Goal: Check status: Check status

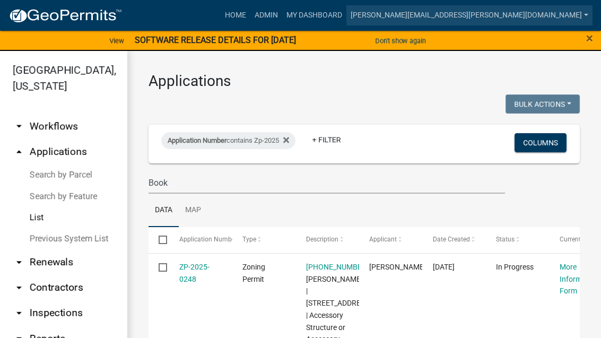
scroll to position [13, 0]
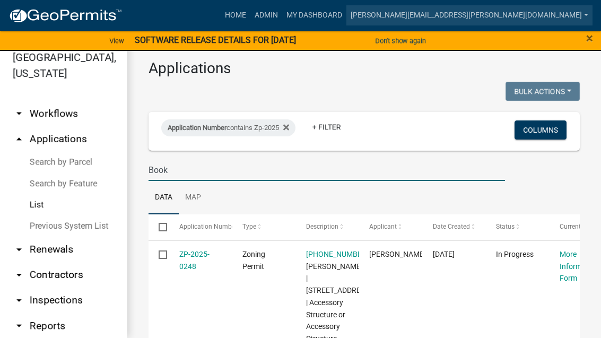
click at [297, 117] on div "Application Number contains Zp-2025 + Filter" at bounding box center [293, 131] width 281 height 28
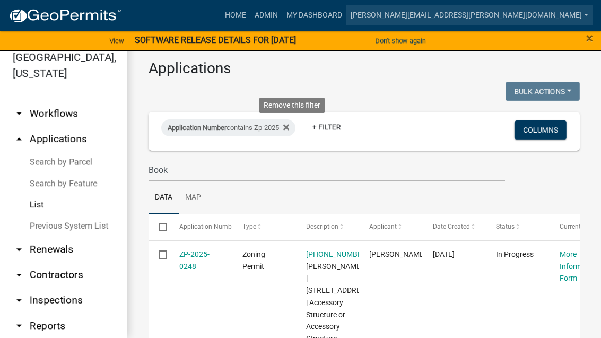
click at [289, 130] on fa-icon at bounding box center [284, 127] width 10 height 17
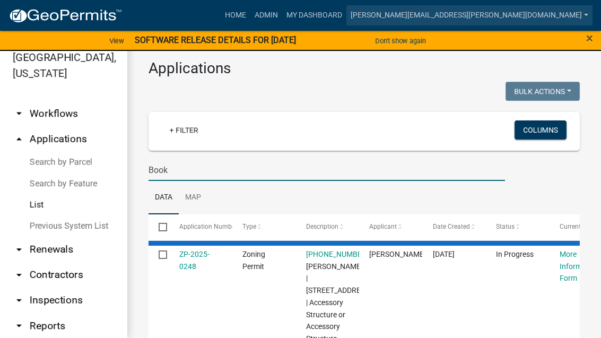
click at [210, 161] on input "Book" at bounding box center [327, 170] width 357 height 22
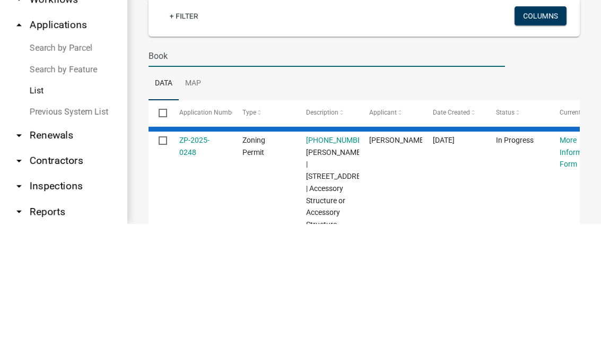
click at [374, 159] on input "Book" at bounding box center [327, 170] width 357 height 22
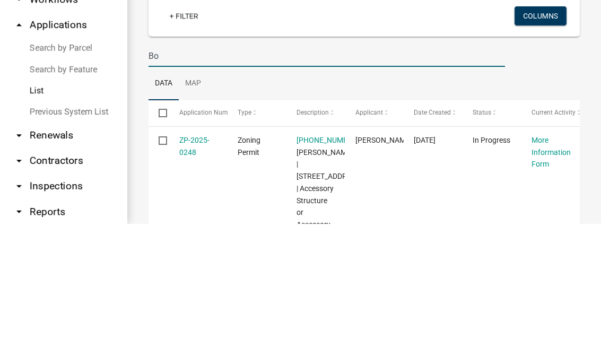
type input "B"
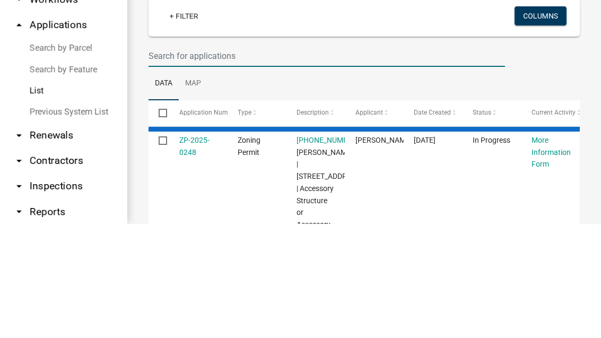
select select "3: 100"
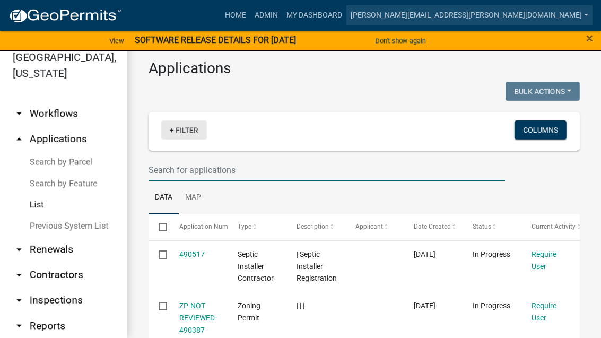
click at [193, 126] on link "+ Filter" at bounding box center [184, 129] width 46 height 19
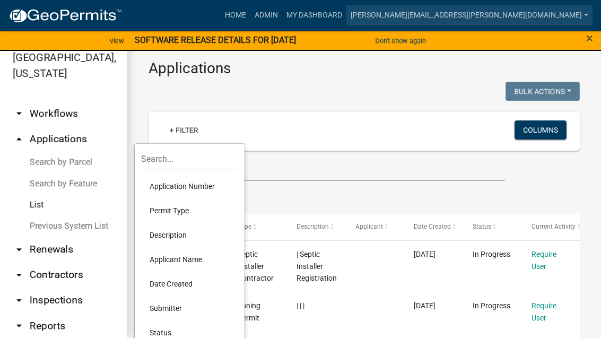
click at [182, 211] on li "Permit Type" at bounding box center [189, 211] width 97 height 24
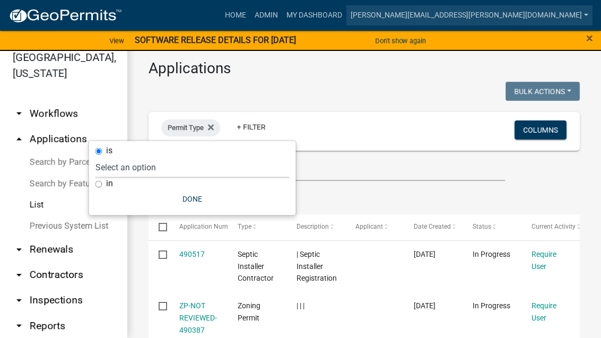
click at [212, 168] on select "Select an option Copy Of - Tax Data (Analyze available CAMA Fields) DRAFT - CUP…" at bounding box center [193, 168] width 194 height 22
select select "4ea715b7-1725-4cb7-82be-3d693945ff20"
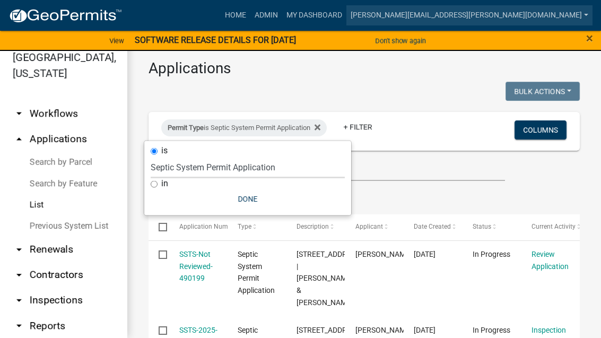
click at [247, 195] on button "Done" at bounding box center [248, 199] width 194 height 19
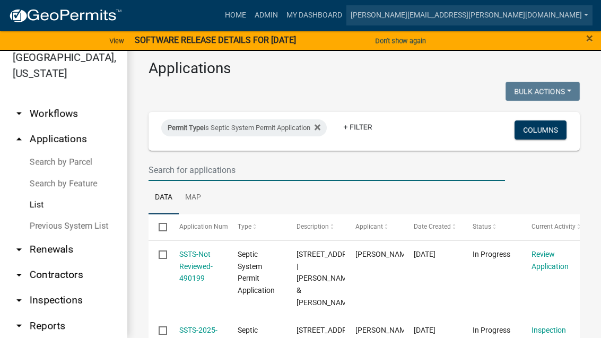
click at [245, 166] on input "text" at bounding box center [327, 170] width 357 height 22
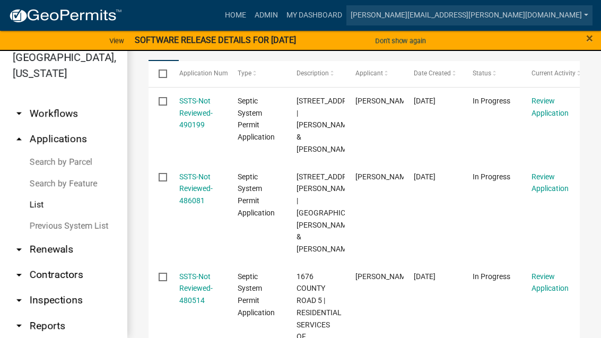
scroll to position [201, 0]
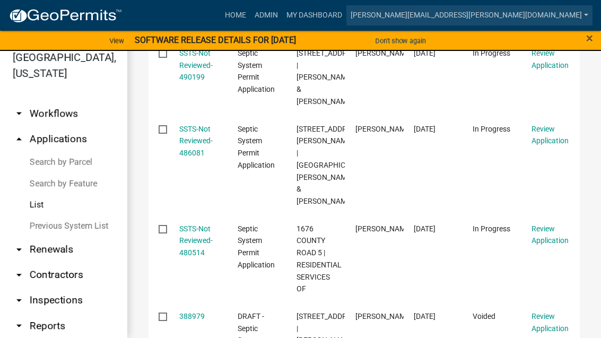
type input "Review appl"
click at [188, 238] on link "SSTS-Not Reviewed-480514" at bounding box center [195, 241] width 33 height 33
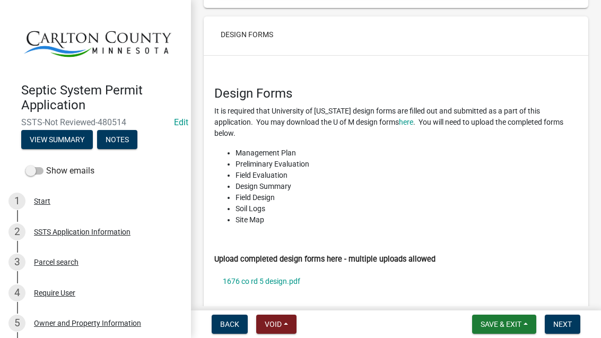
scroll to position [2382, 0]
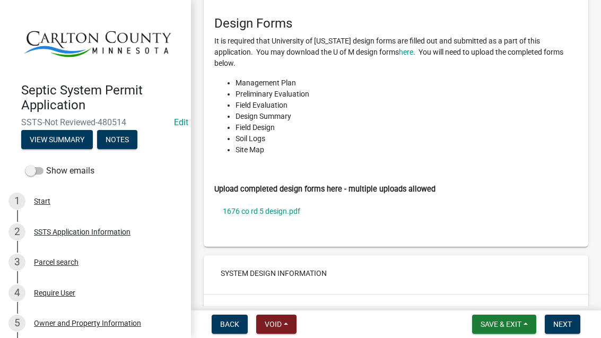
click at [273, 199] on link "1676 co rd 5 design.pdf" at bounding box center [396, 211] width 364 height 24
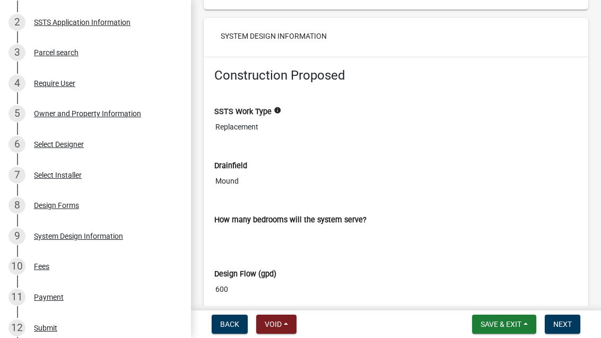
scroll to position [232, 0]
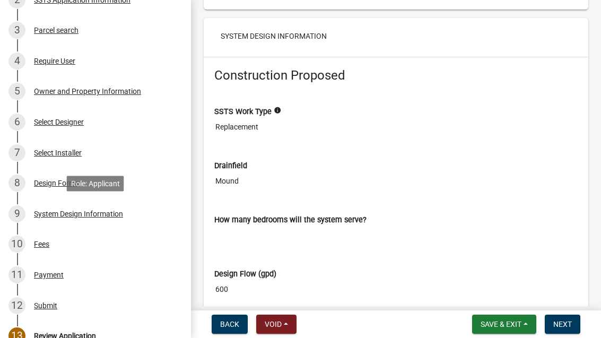
click at [90, 216] on div "System Design Information" at bounding box center [78, 213] width 89 height 7
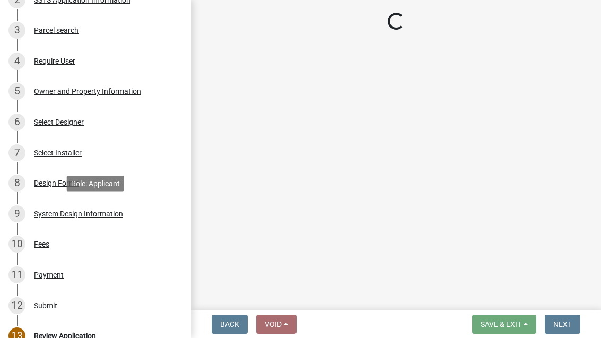
scroll to position [241, 0]
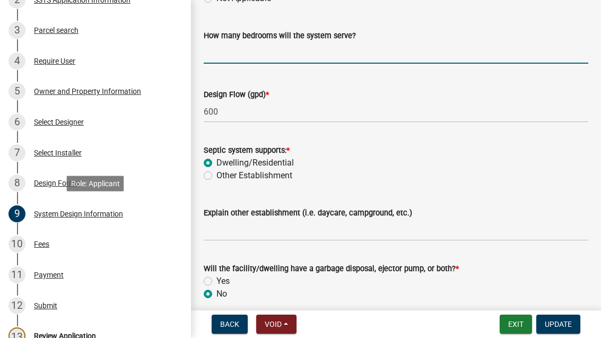
click at [252, 51] on input "text" at bounding box center [396, 53] width 385 height 22
type input "4"
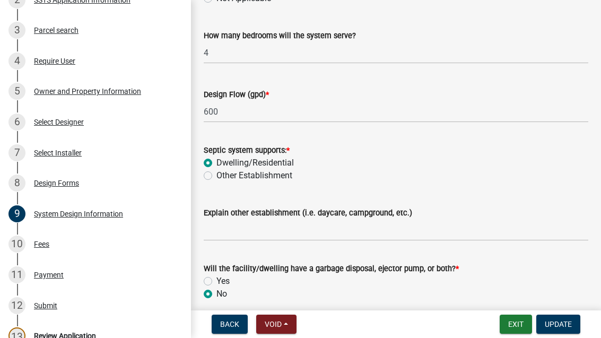
click at [564, 326] on span "Update" at bounding box center [558, 324] width 27 height 8
